Goal: Information Seeking & Learning: Learn about a topic

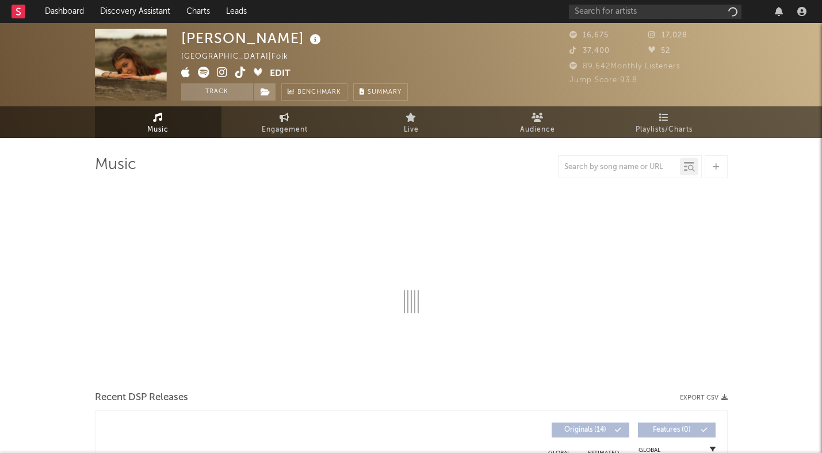
select select "6m"
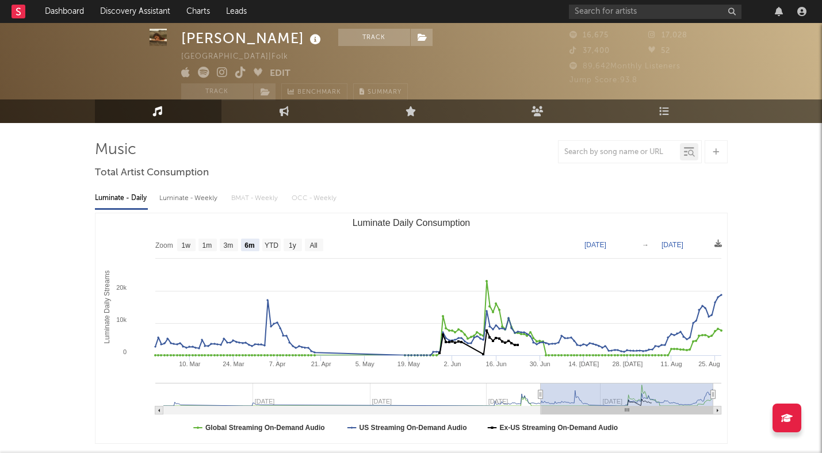
scroll to position [21, 0]
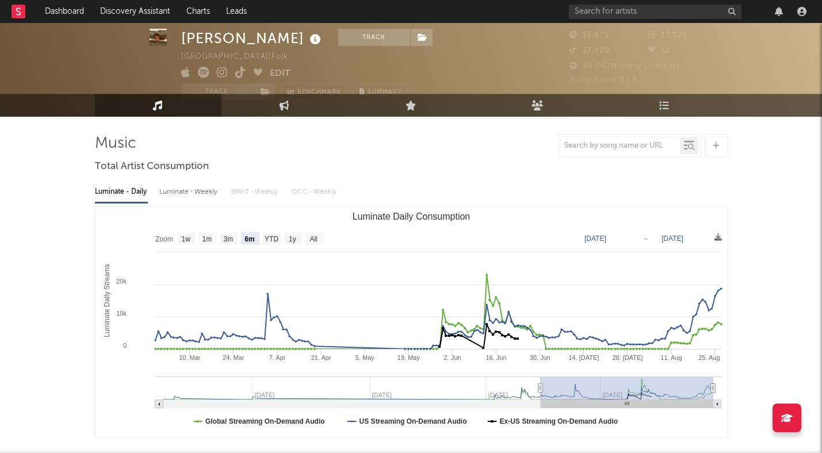
click at [184, 193] on div "Luminate - Weekly" at bounding box center [189, 192] width 60 height 20
select select "6m"
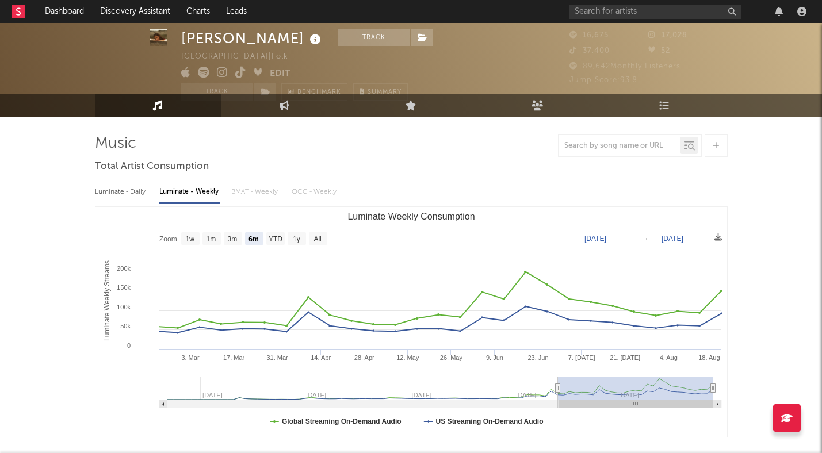
click at [129, 192] on div "Luminate - Daily" at bounding box center [121, 192] width 53 height 20
select select "6m"
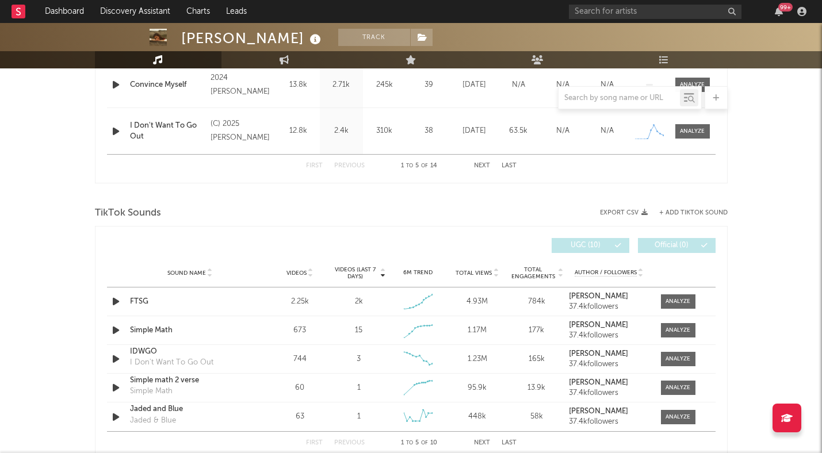
scroll to position [660, 0]
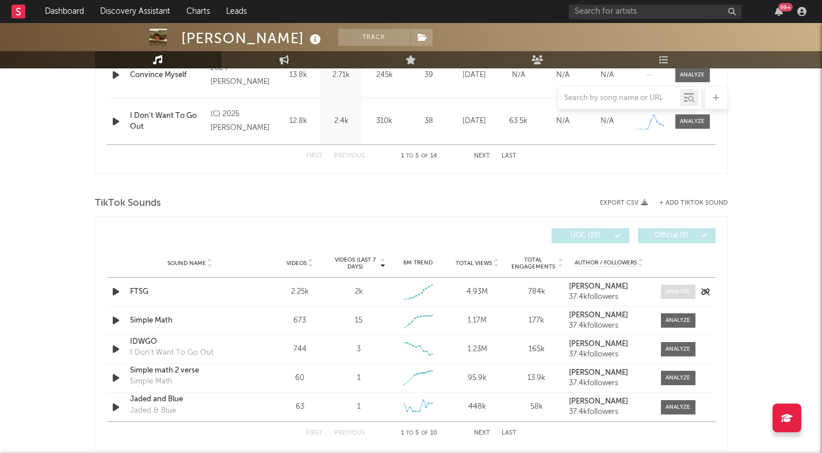
click at [670, 293] on div at bounding box center [677, 292] width 25 height 9
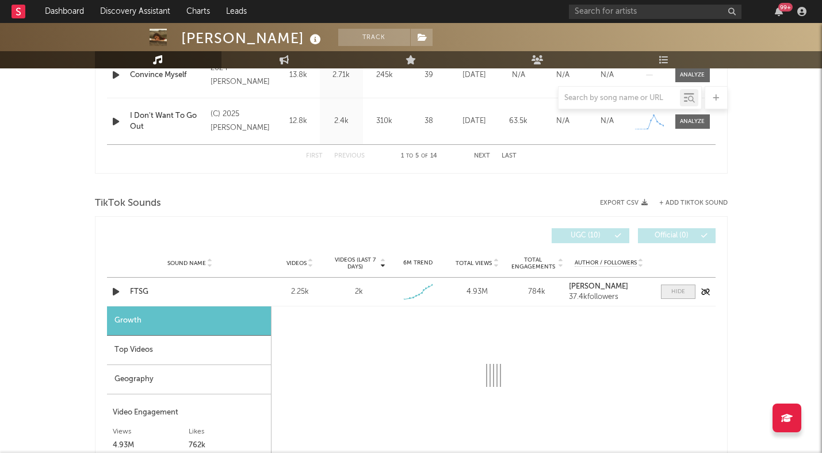
select select "1w"
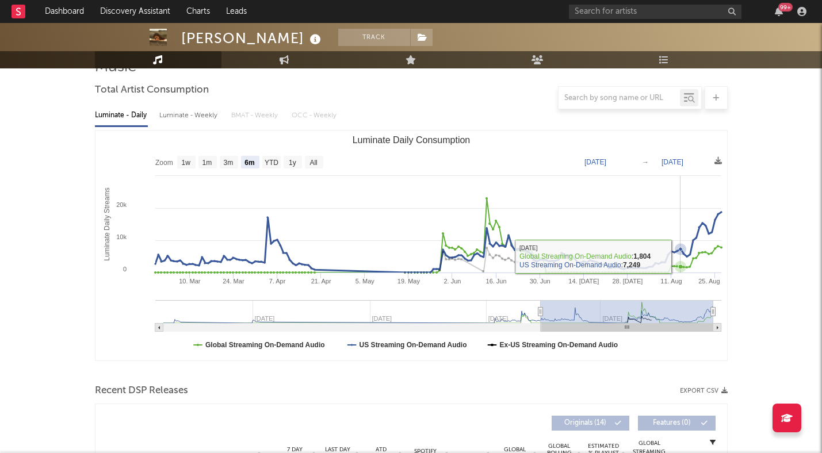
scroll to position [0, 0]
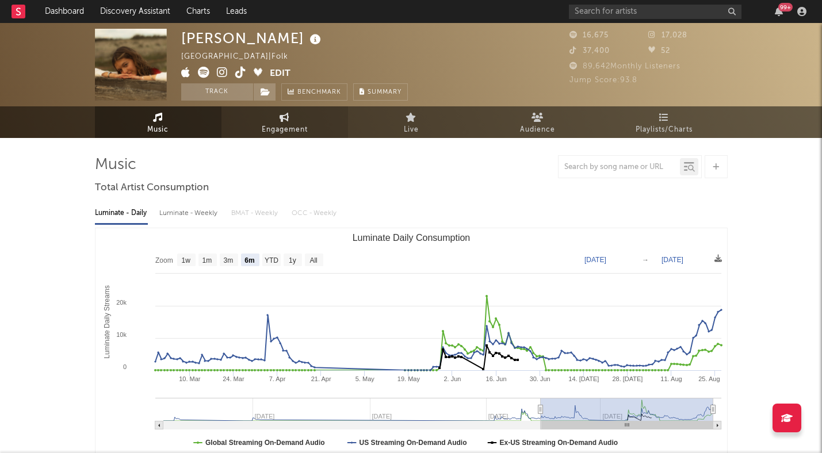
click at [319, 125] on link "Engagement" at bounding box center [284, 122] width 127 height 32
select select "1w"
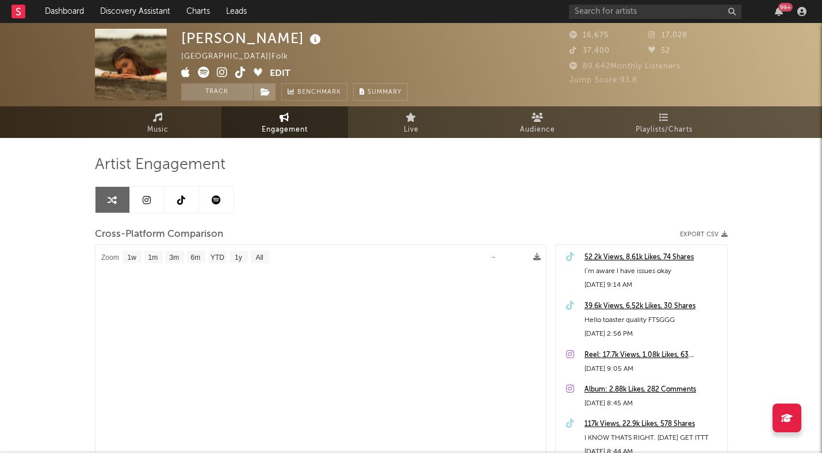
select select "1m"
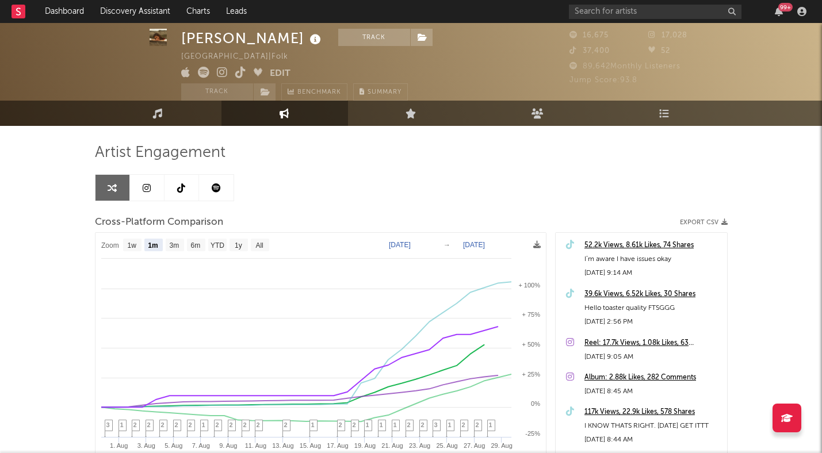
scroll to position [20, 0]
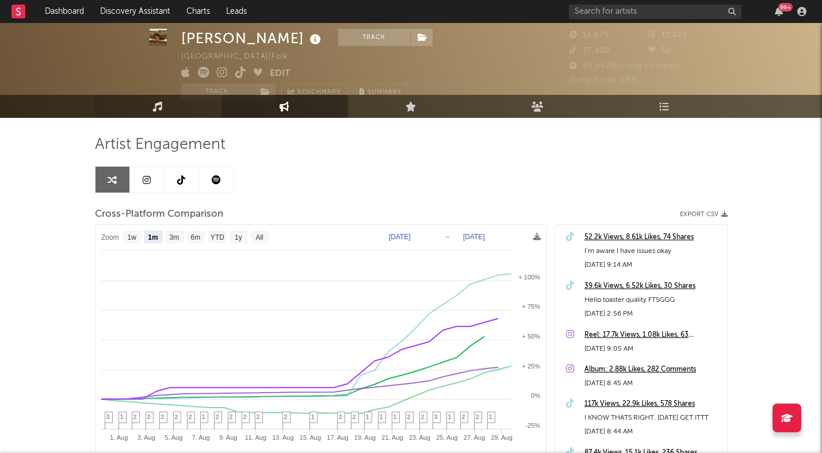
click at [178, 109] on link "Music" at bounding box center [158, 106] width 127 height 23
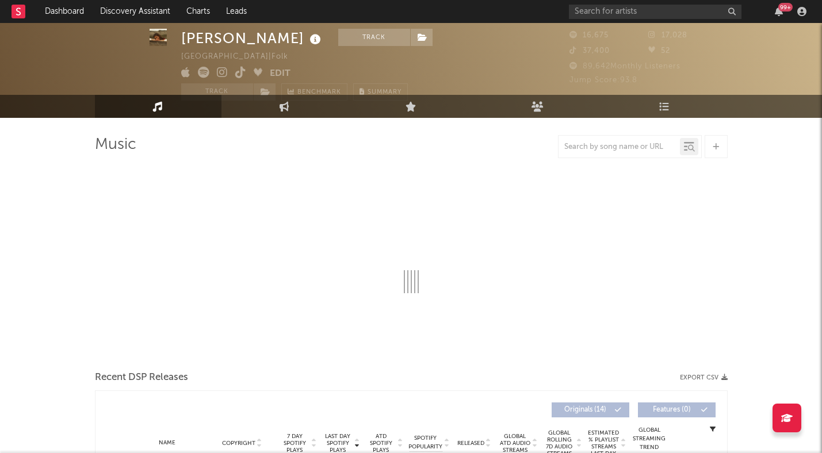
select select "6m"
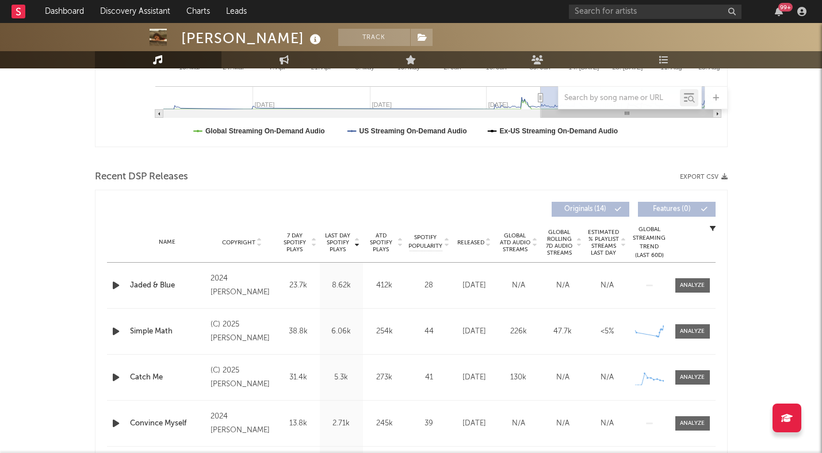
scroll to position [319, 0]
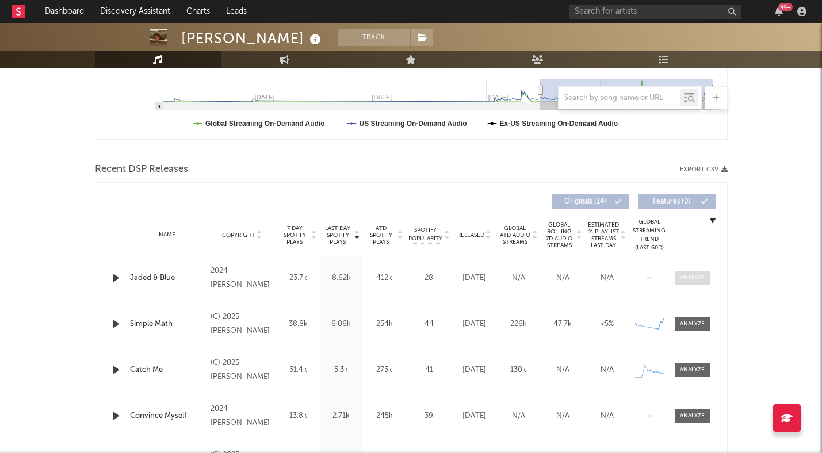
click at [692, 282] on span at bounding box center [692, 278] width 35 height 14
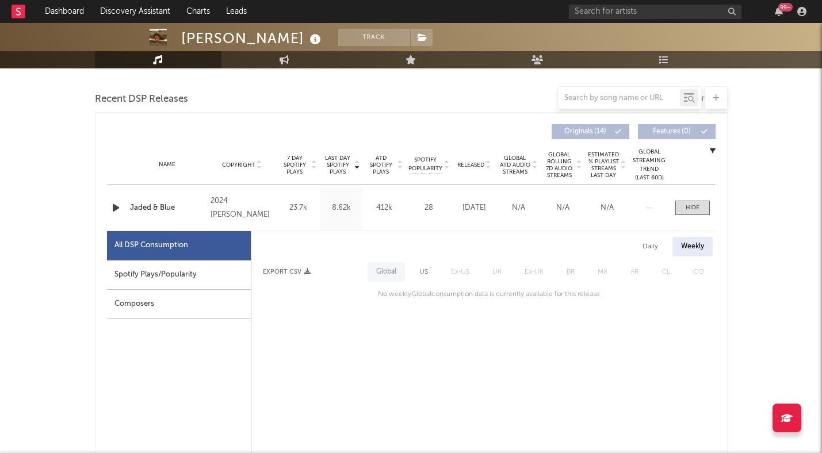
scroll to position [411, 0]
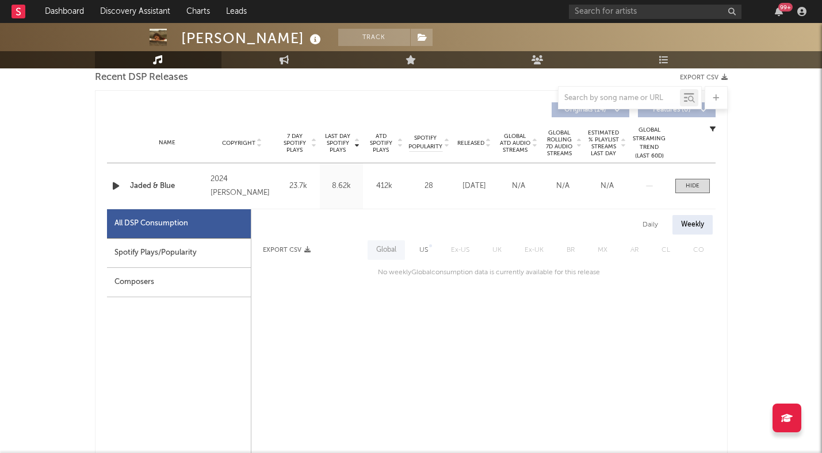
click at [649, 225] on div "Daily" at bounding box center [650, 225] width 33 height 20
click at [217, 259] on div "Spotify Plays/Popularity" at bounding box center [179, 253] width 144 height 29
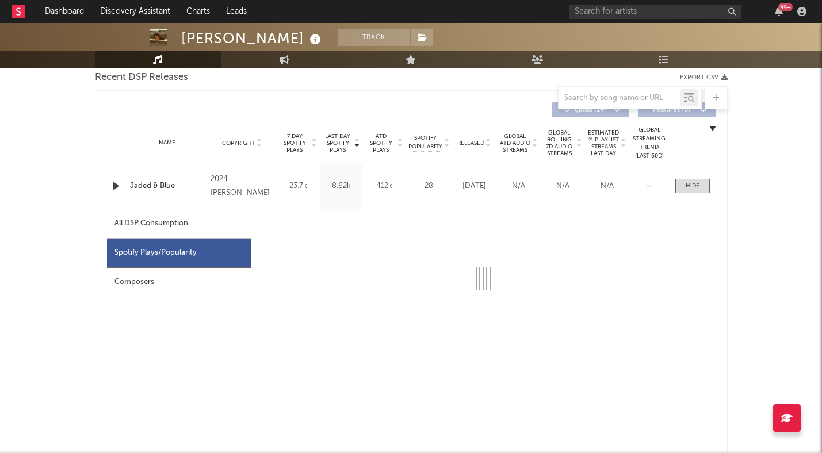
select select "6m"
select select "1w"
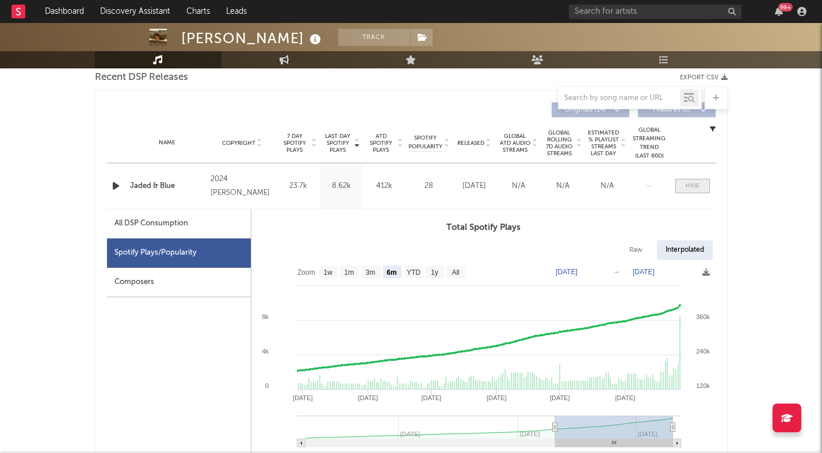
click at [699, 185] on span at bounding box center [692, 186] width 35 height 14
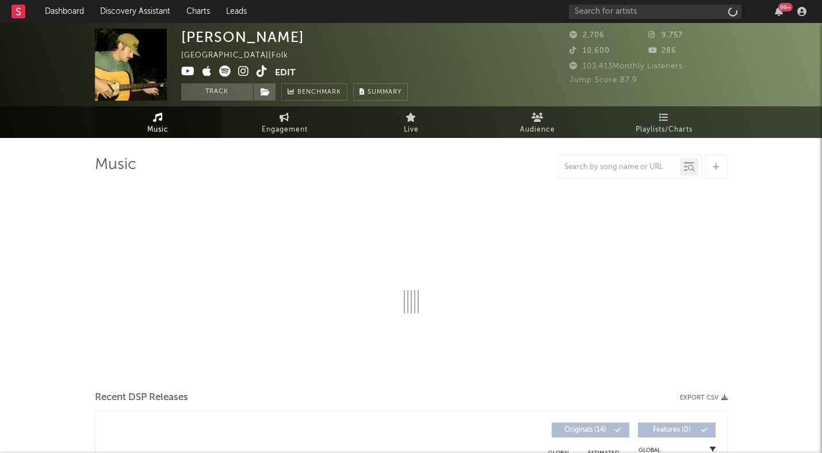
select select "6m"
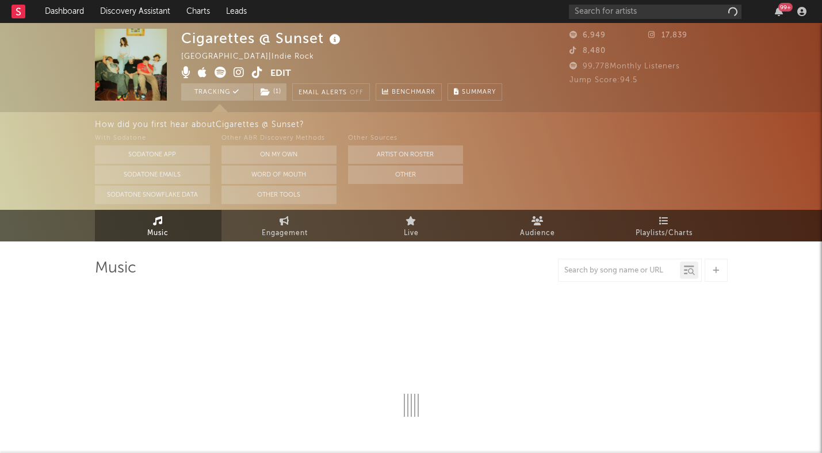
select select "1w"
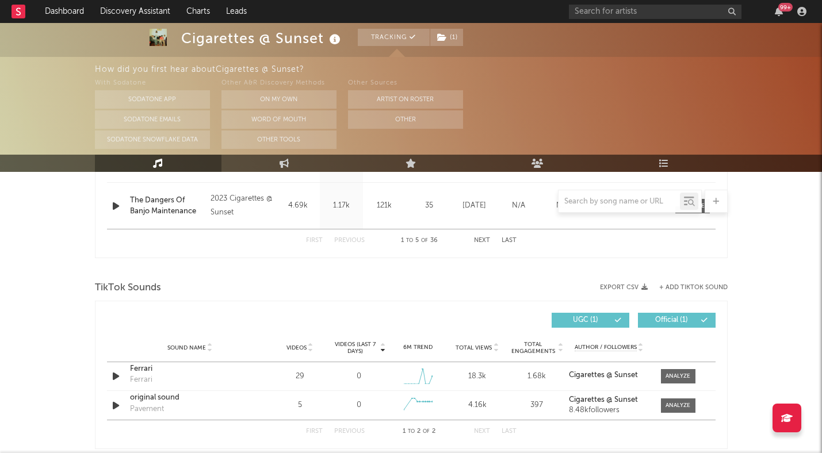
scroll to position [680, 0]
click at [292, 165] on link "Engagement" at bounding box center [284, 163] width 127 height 17
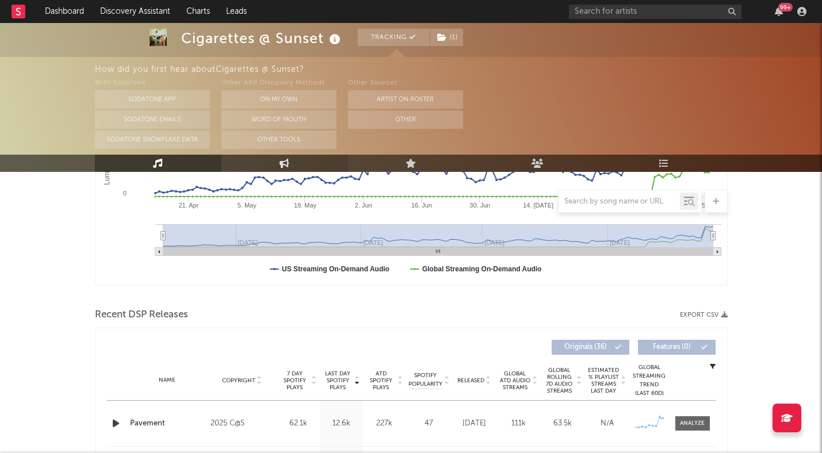
select select "1w"
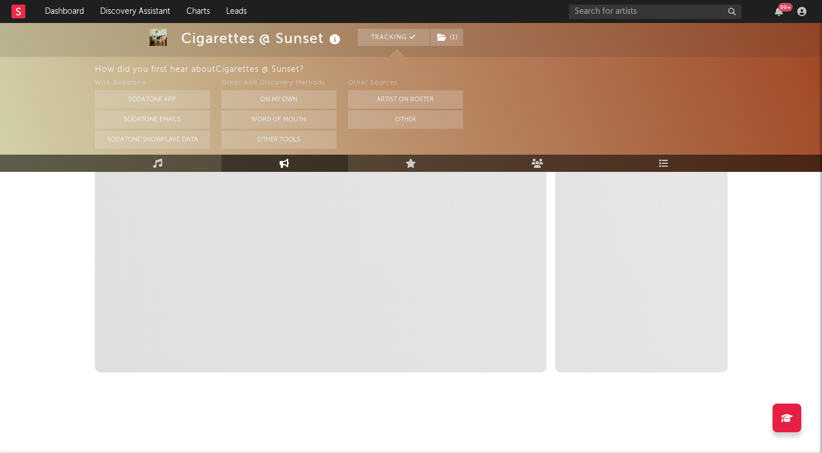
select select "1m"
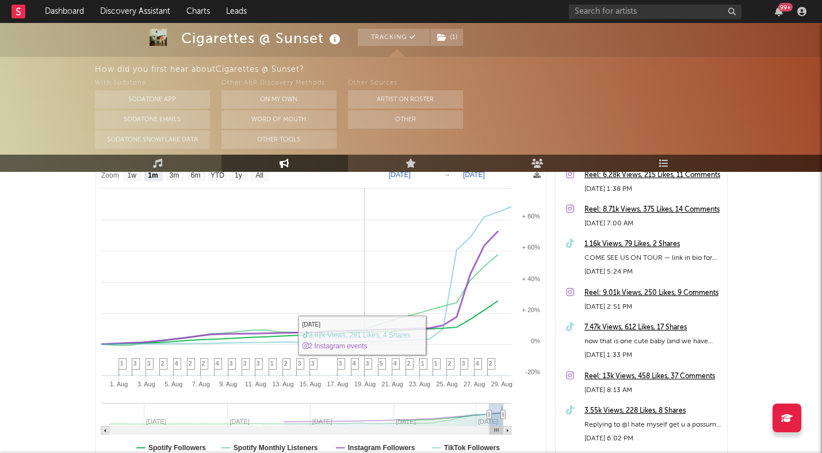
scroll to position [166, 0]
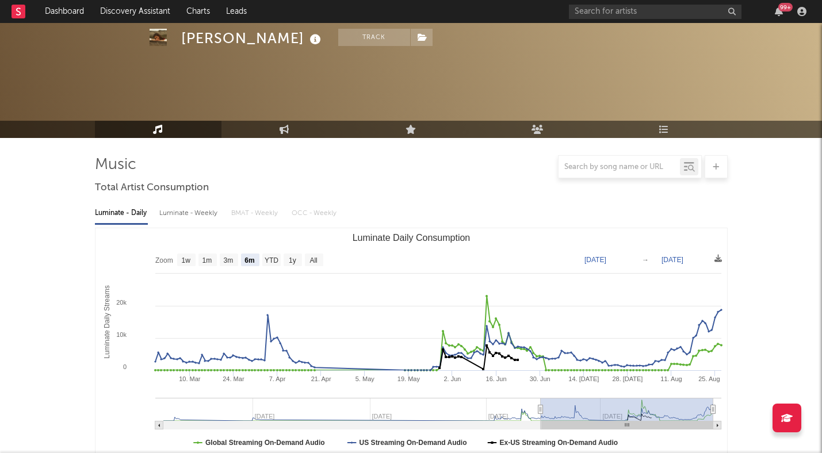
select select "6m"
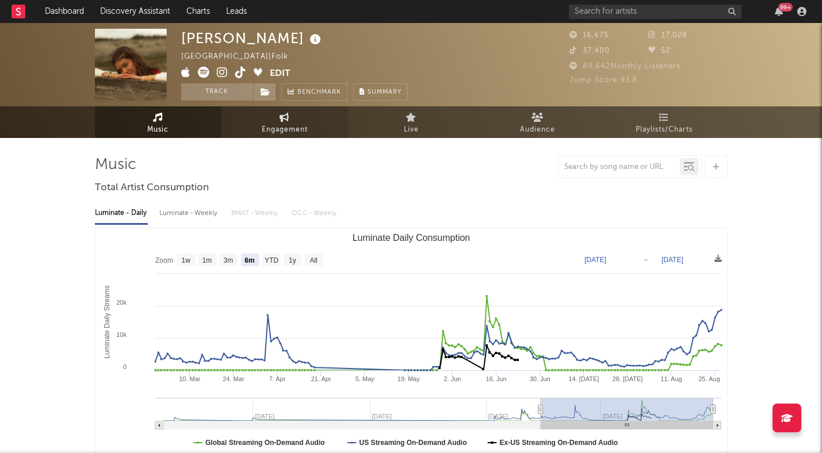
click at [297, 118] on link "Engagement" at bounding box center [284, 122] width 127 height 32
select select "1w"
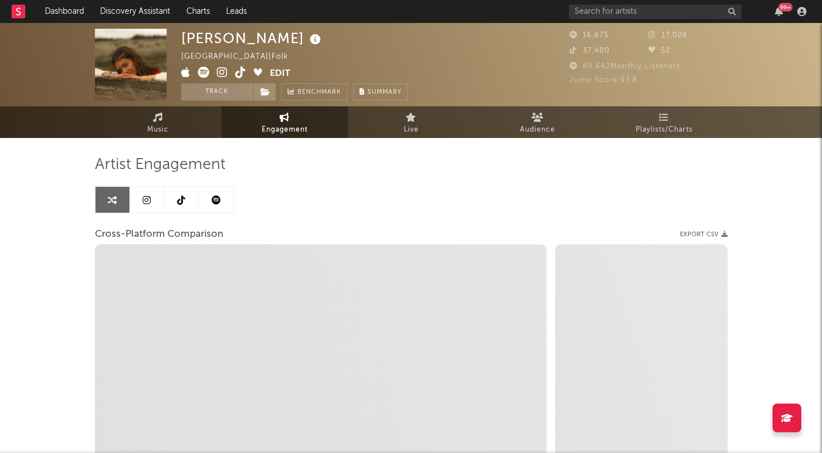
select select "1m"
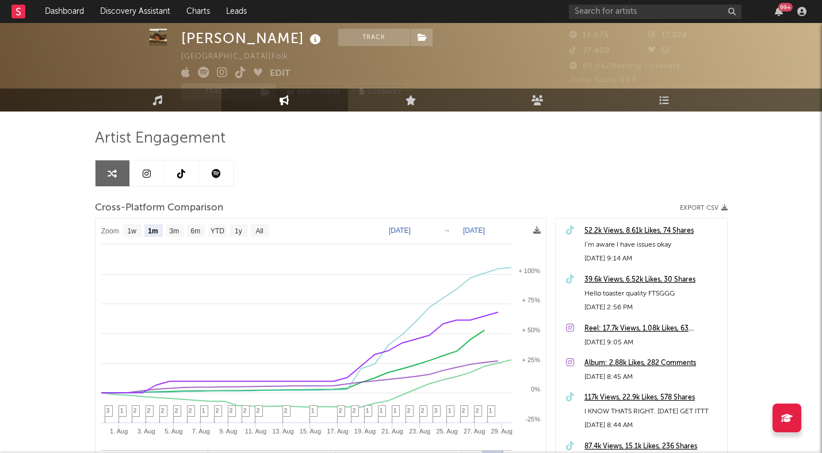
scroll to position [32, 0]
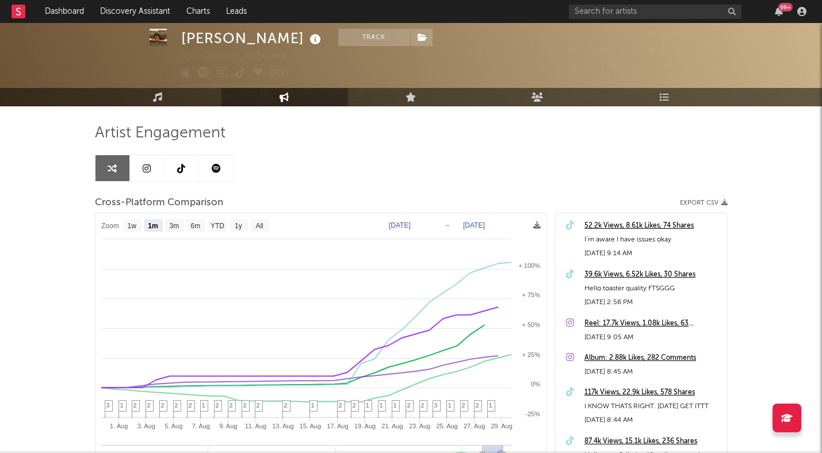
click at [217, 164] on icon at bounding box center [216, 168] width 9 height 9
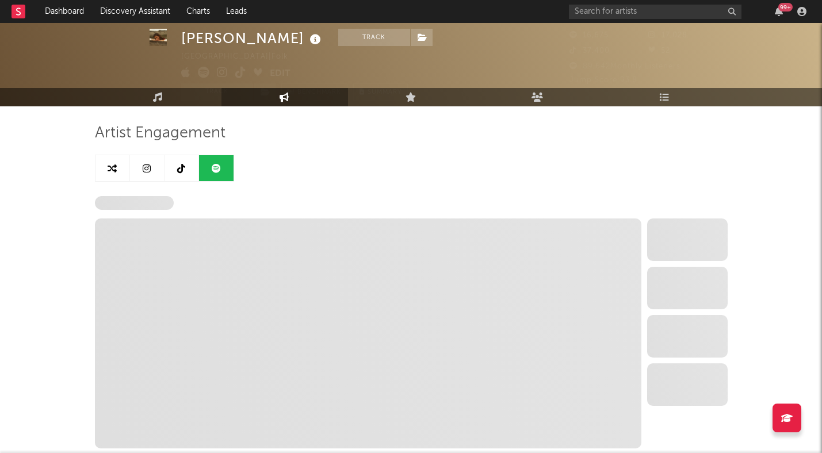
select select "6m"
select select "1w"
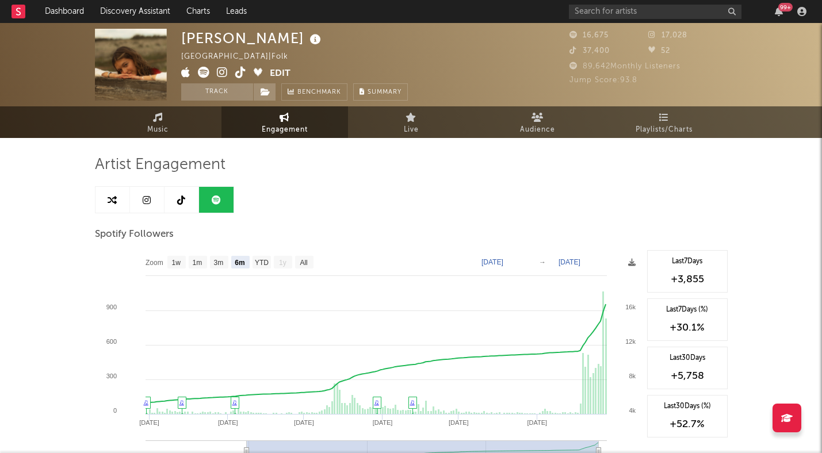
click at [111, 199] on icon at bounding box center [112, 200] width 9 height 9
select select "1m"
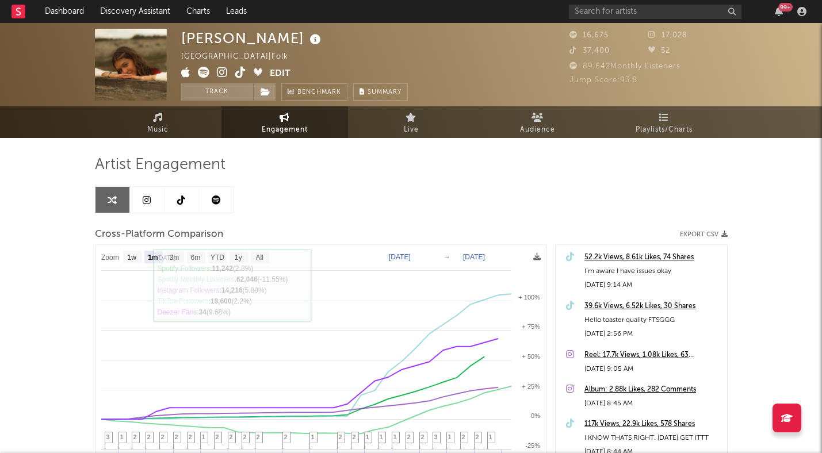
click at [148, 202] on icon at bounding box center [147, 200] width 8 height 9
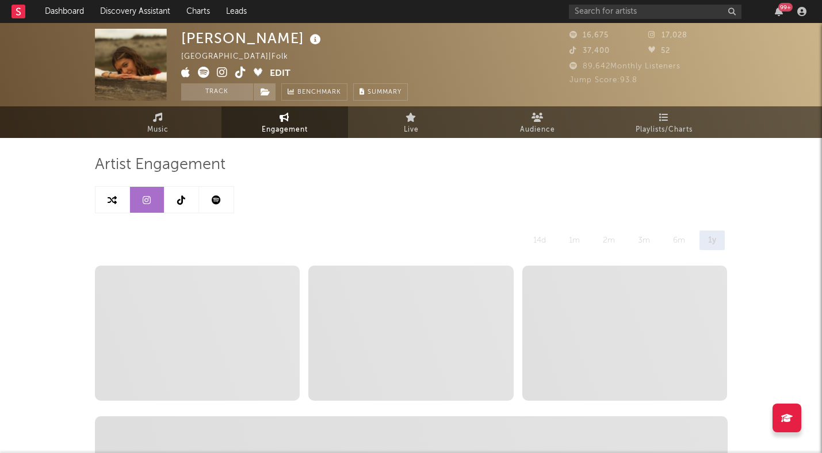
select select "6m"
click at [123, 204] on link at bounding box center [112, 200] width 35 height 26
select select "1m"
